Goal: Navigation & Orientation: Find specific page/section

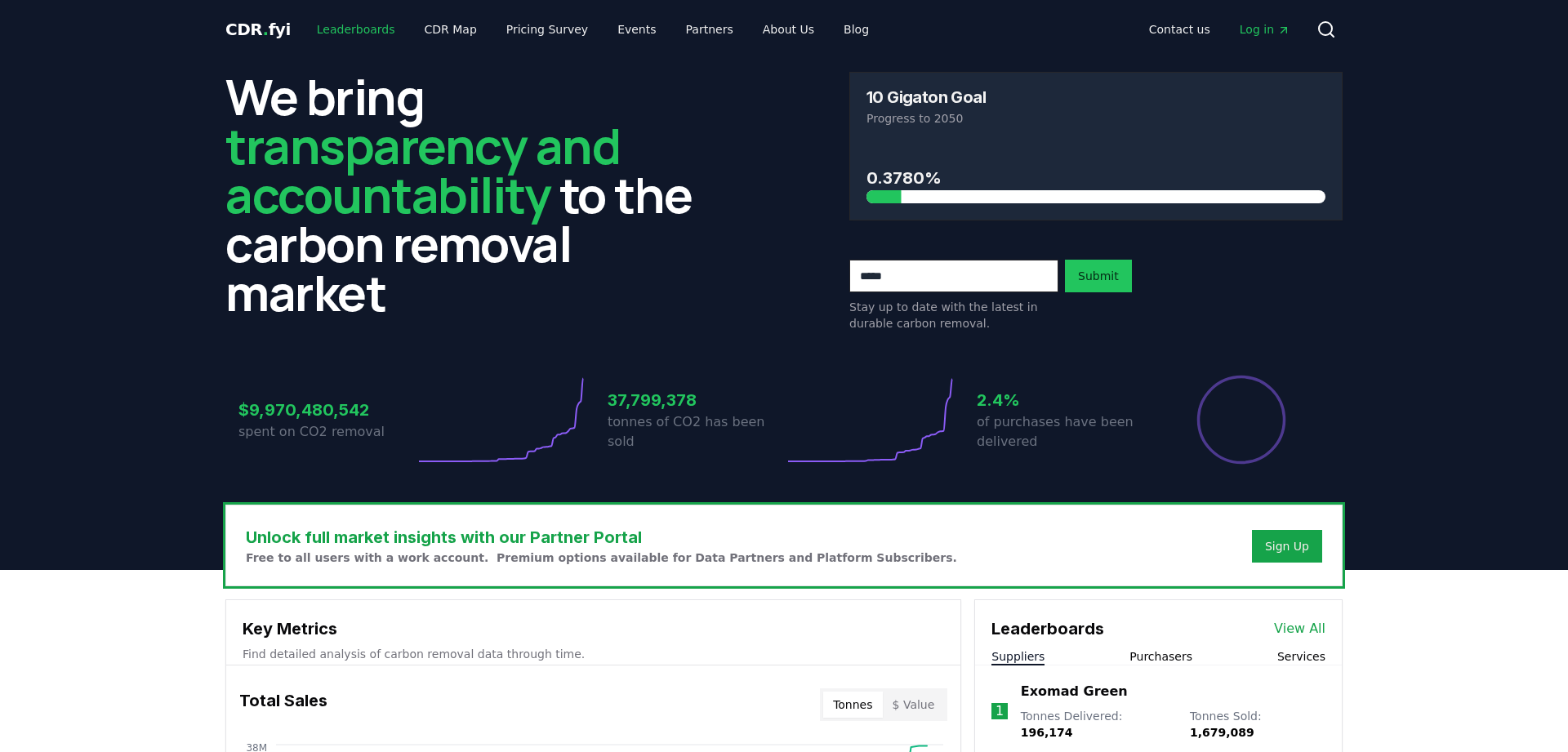
click at [330, 26] on link "Leaderboards" at bounding box center [356, 30] width 105 height 30
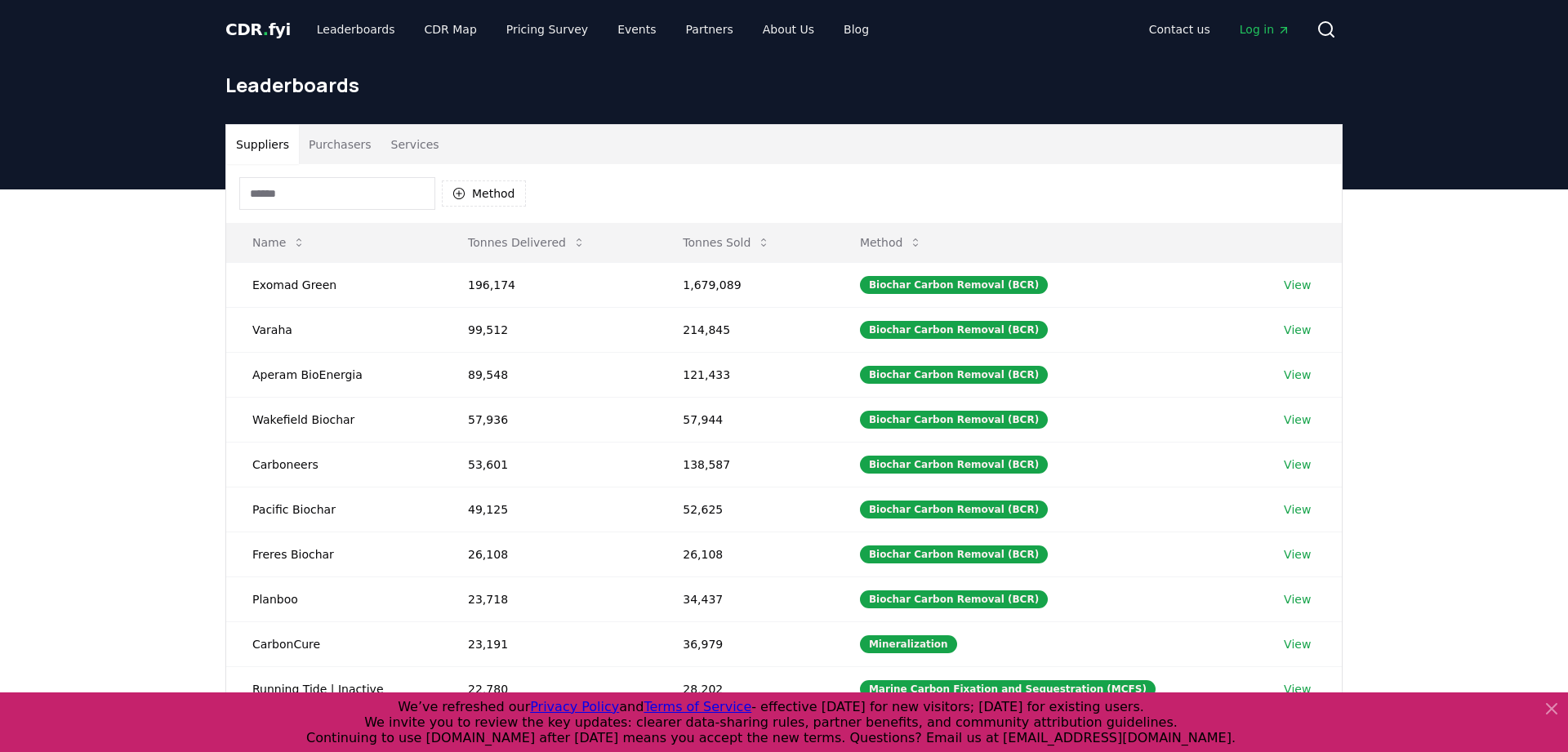
click at [263, 25] on span "." at bounding box center [266, 30] width 6 height 20
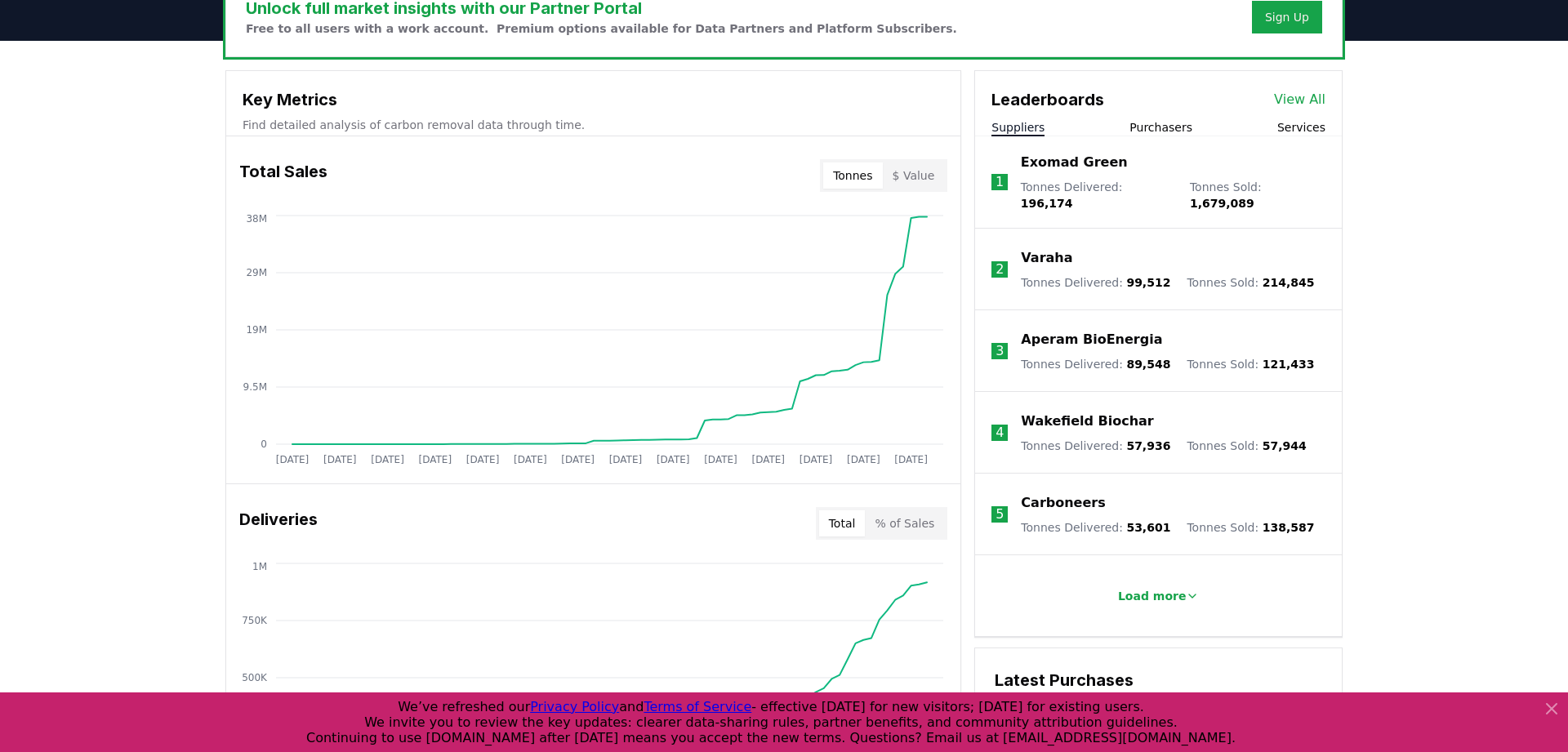
scroll to position [512, 0]
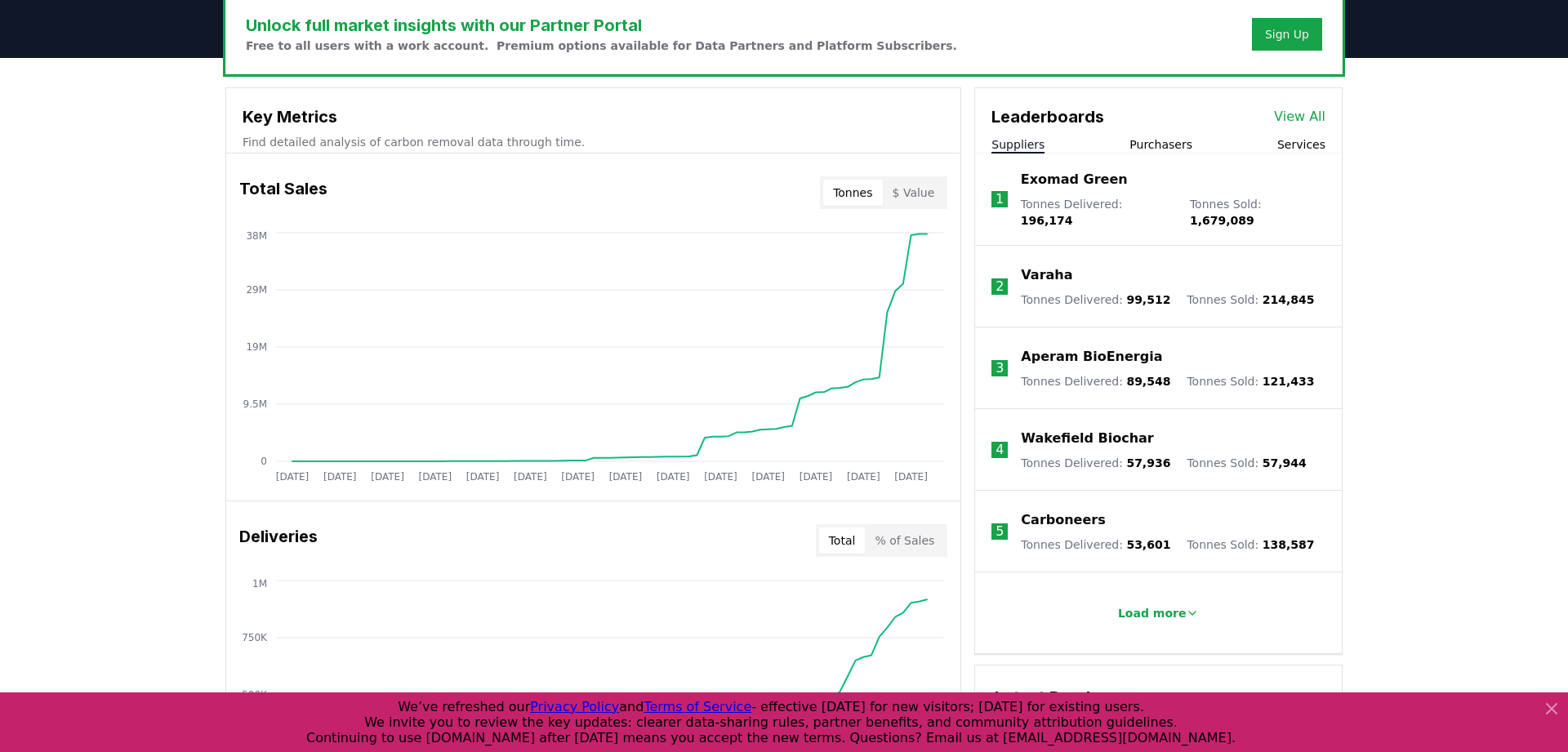
click at [103, 370] on div "Unlock full market insights with our Partner Portal Free to all users with a wo…" at bounding box center [784, 711] width 1568 height 1307
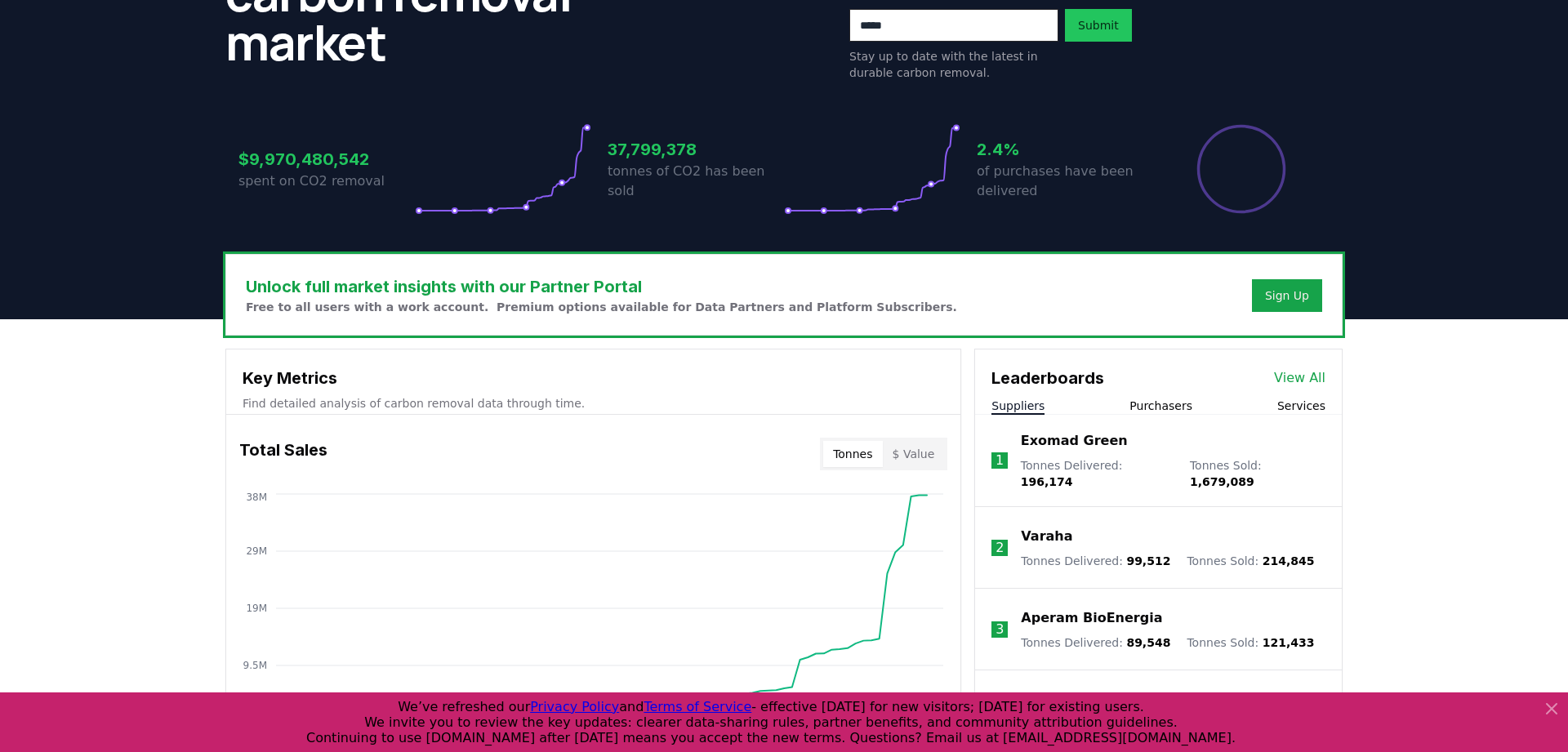
scroll to position [0, 0]
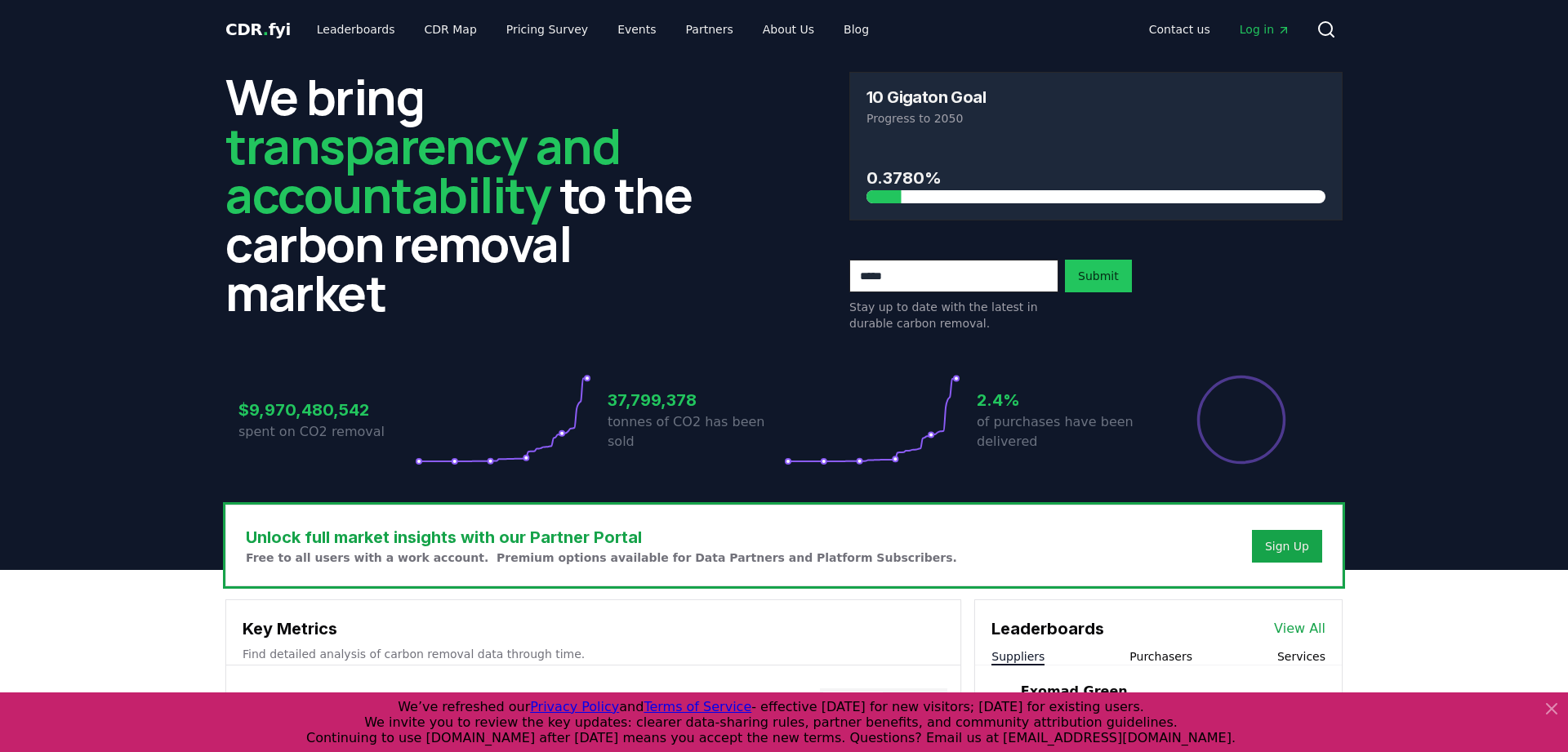
click at [1266, 28] on span "Log in" at bounding box center [1264, 30] width 50 height 16
